Goal: Task Accomplishment & Management: Manage account settings

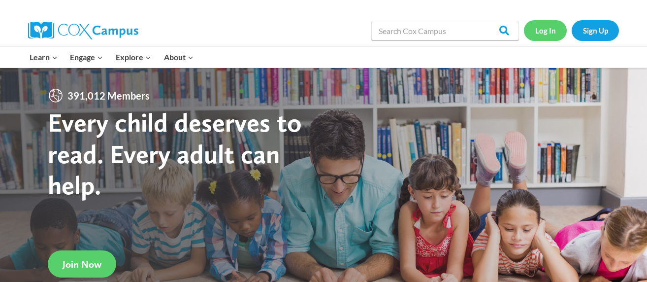
click at [548, 33] on link "Log In" at bounding box center [545, 30] width 43 height 20
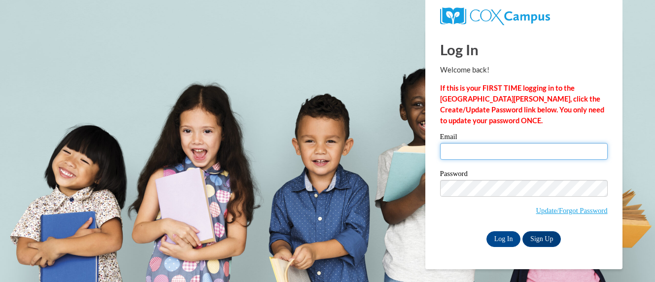
click at [487, 148] on input "Email" at bounding box center [524, 151] width 168 height 17
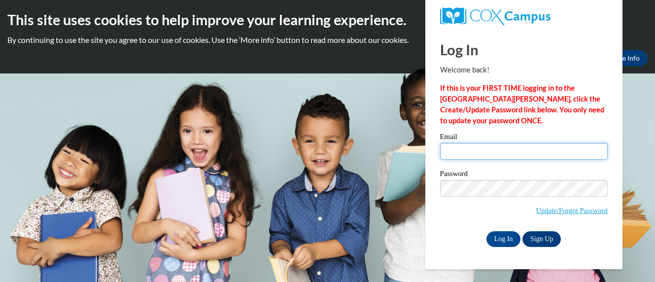
type input "[EMAIL_ADDRESS][DOMAIN_NAME]"
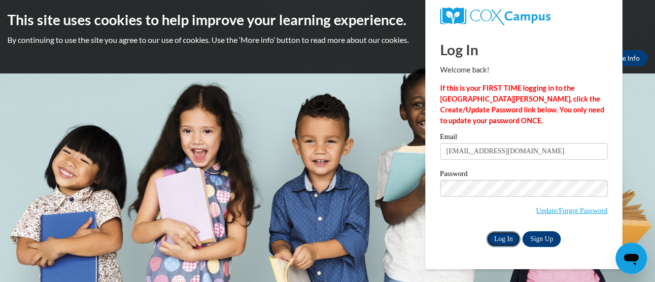
click at [507, 241] on input "Log In" at bounding box center [503, 239] width 34 height 16
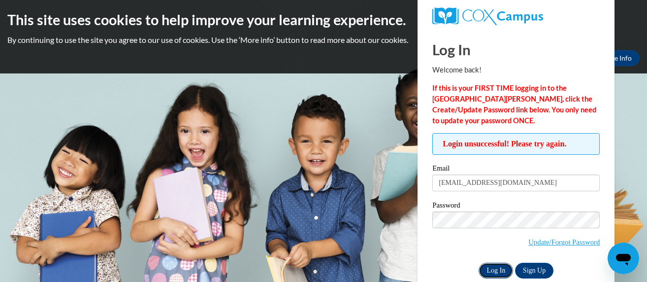
click at [490, 269] on input "Log In" at bounding box center [496, 271] width 34 height 16
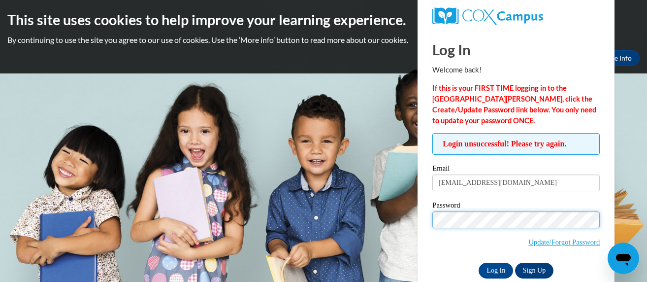
click at [479, 263] on input "Log In" at bounding box center [496, 271] width 34 height 16
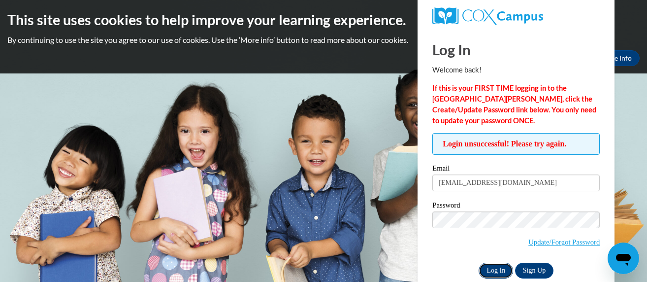
click at [481, 270] on input "Log In" at bounding box center [496, 271] width 34 height 16
click at [491, 266] on input "Log In" at bounding box center [496, 271] width 34 height 16
click at [548, 243] on link "Update/Forgot Password" at bounding box center [564, 242] width 71 height 8
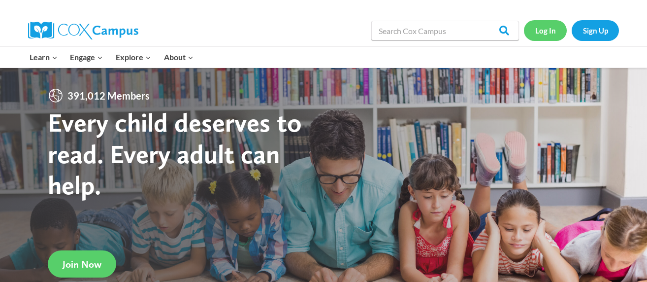
click at [544, 27] on link "Log In" at bounding box center [545, 30] width 43 height 20
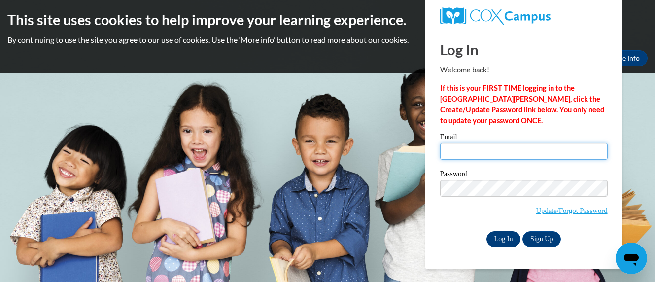
type input "[EMAIL_ADDRESS][DOMAIN_NAME]"
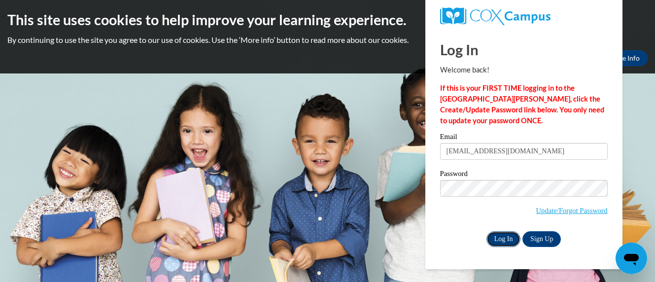
drag, startPoint x: 509, startPoint y: 238, endPoint x: 491, endPoint y: 242, distance: 18.6
click at [491, 242] on input "Log In" at bounding box center [503, 239] width 34 height 16
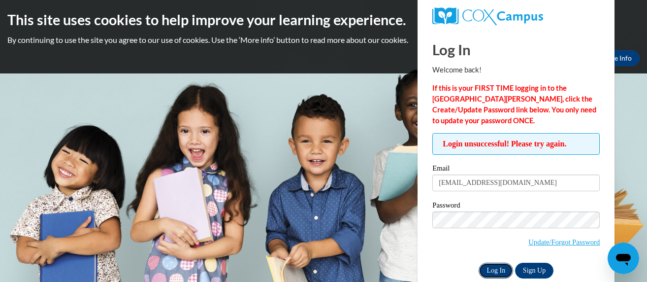
click at [493, 270] on input "Log In" at bounding box center [496, 271] width 34 height 16
